Goal: Task Accomplishment & Management: Manage account settings

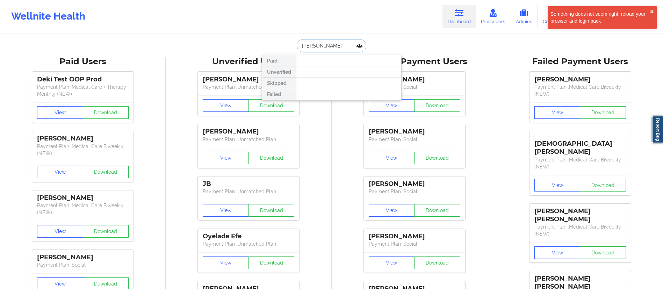
type input "Kare"
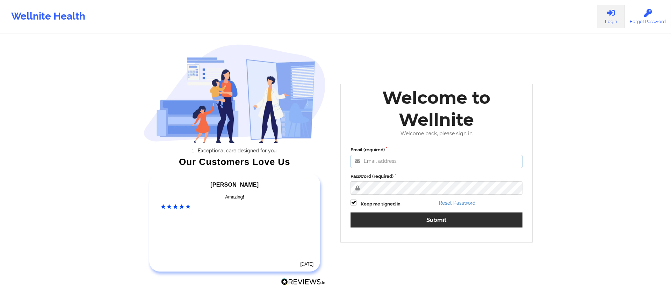
type input "sunday.omebe@wellnite.com"
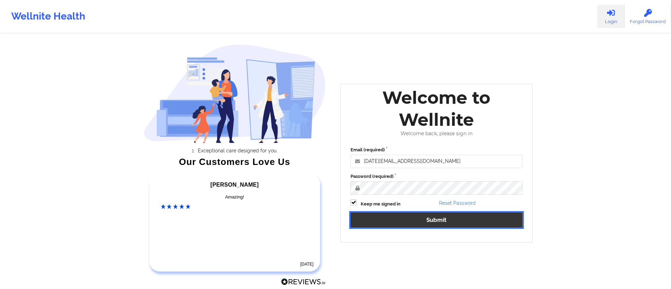
click at [382, 213] on button "Submit" at bounding box center [437, 220] width 172 height 15
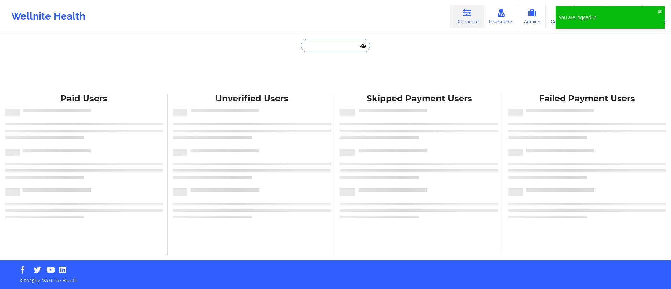
click at [330, 44] on input "text" at bounding box center [335, 45] width 69 height 13
paste input "[PERSON_NAME]"
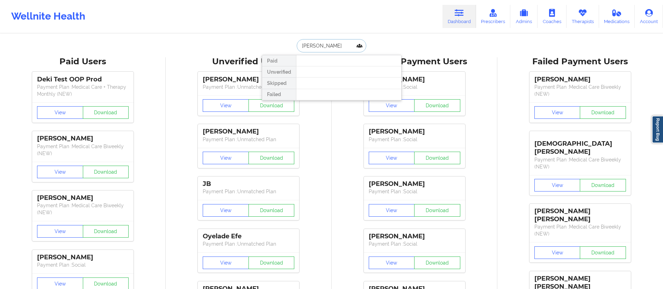
drag, startPoint x: 328, startPoint y: 47, endPoint x: 271, endPoint y: 41, distance: 57.3
click at [271, 41] on div "Karen Lop Paid Unverified Skipped Failed" at bounding box center [332, 45] width 140 height 13
paste input "VL619931@GMAIL.COM"
type input "KVL619931@GMAIL.COM"
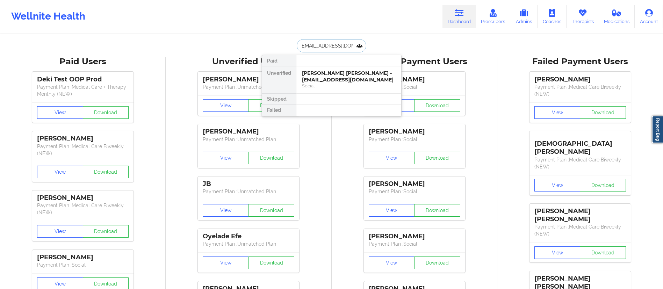
click at [324, 76] on div "Karen Vanessa lopez - kvl619931@gmail.com" at bounding box center [349, 76] width 94 height 13
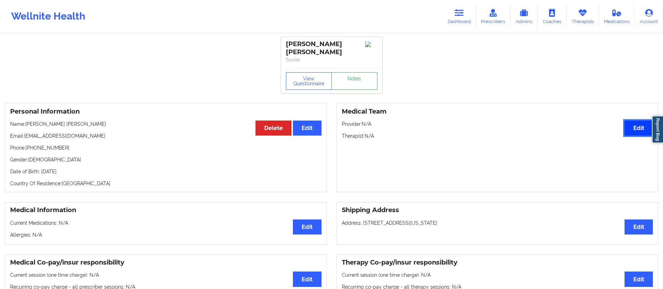
click at [636, 124] on button "Edit" at bounding box center [639, 128] width 28 height 15
click at [431, 141] on div at bounding box center [494, 145] width 283 height 8
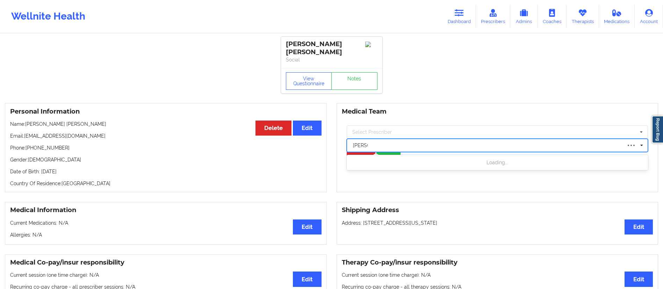
type input "boyer"
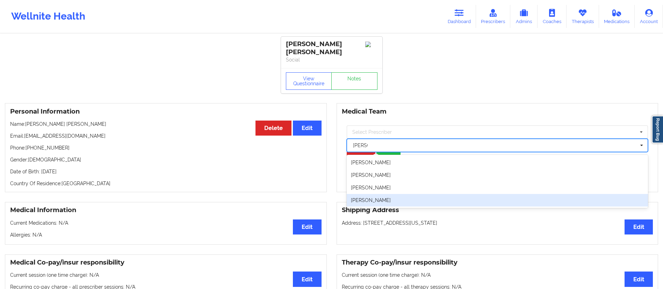
click at [379, 195] on div "Franchezka Boyer" at bounding box center [498, 200] width 302 height 13
type input "boyer"
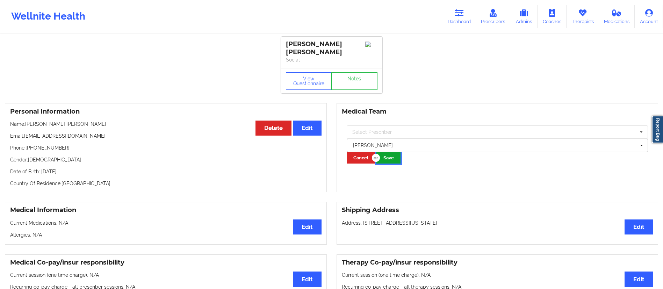
click at [384, 152] on button "Save" at bounding box center [389, 158] width 24 height 12
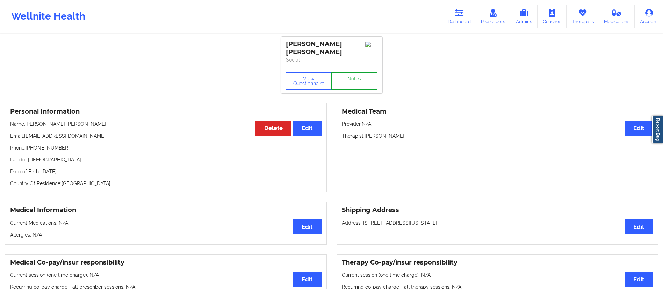
click at [344, 80] on link "Notes" at bounding box center [354, 80] width 46 height 17
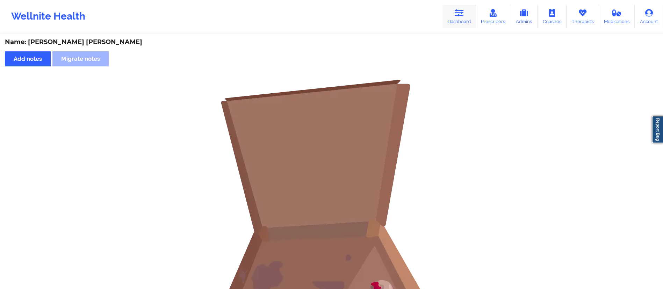
click at [465, 23] on link "Dashboard" at bounding box center [460, 16] width 34 height 23
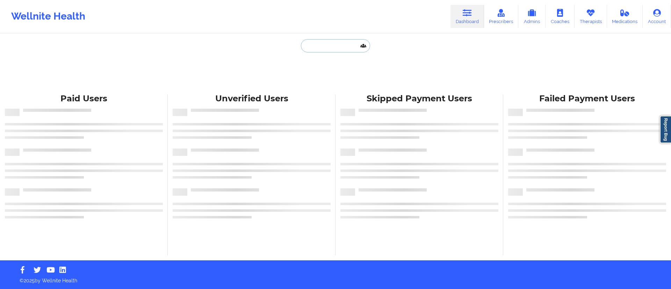
click at [328, 47] on input "text" at bounding box center [335, 45] width 69 height 13
paste input "KVL619931@GMAIL.COM"
type input "KVL619931@GMAIL.COM"
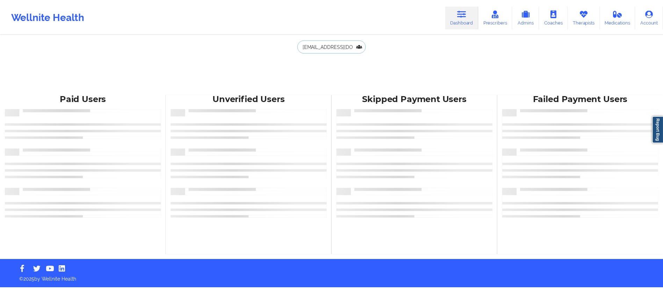
scroll to position [0, 2]
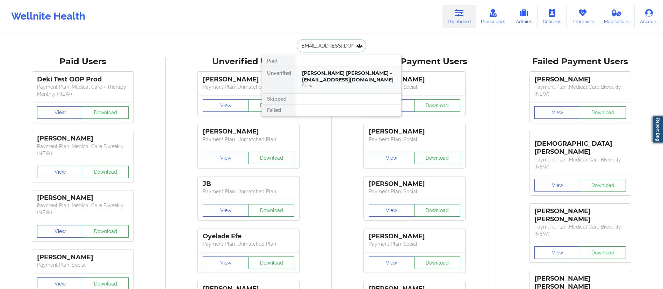
click at [327, 75] on div "Karen Vanessa lopez - kvl619931@gmail.com" at bounding box center [349, 76] width 94 height 13
